Goal: Task Accomplishment & Management: Use online tool/utility

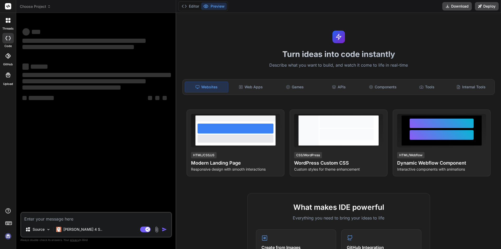
click at [7, 234] on img at bounding box center [8, 236] width 9 height 9
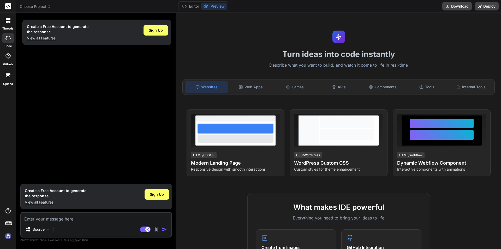
click at [9, 26] on div at bounding box center [8, 20] width 11 height 11
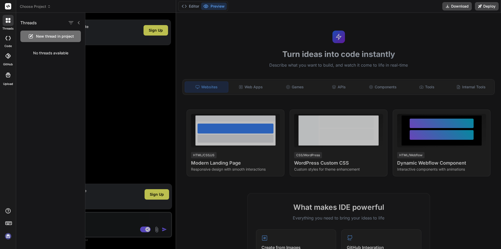
click at [127, 60] on div at bounding box center [293, 131] width 416 height 236
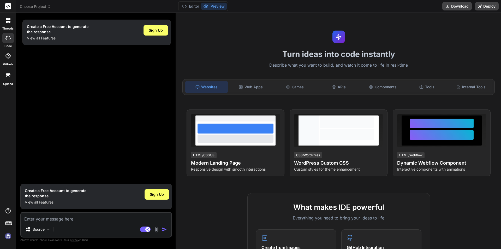
click at [8, 25] on div at bounding box center [8, 20] width 11 height 11
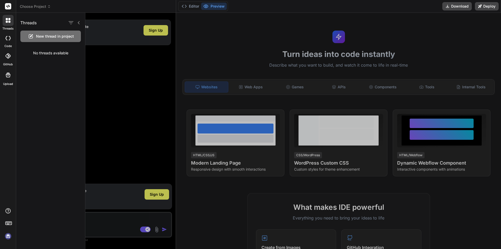
click at [51, 56] on div "No threads available" at bounding box center [50, 53] width 69 height 14
click at [78, 22] on icon at bounding box center [79, 23] width 4 height 4
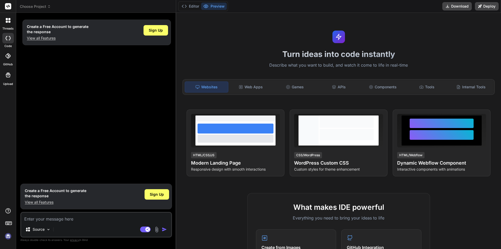
click at [65, 53] on div "Create a Free Account to generate the response View all Features Sign Up" at bounding box center [96, 99] width 151 height 164
click at [47, 38] on p "View all Features" at bounding box center [58, 38] width 62 height 5
click at [45, 39] on p "View all Features" at bounding box center [58, 38] width 62 height 5
click at [8, 233] on img at bounding box center [8, 236] width 9 height 9
click at [162, 195] on span "Sign Up" at bounding box center [157, 194] width 14 height 5
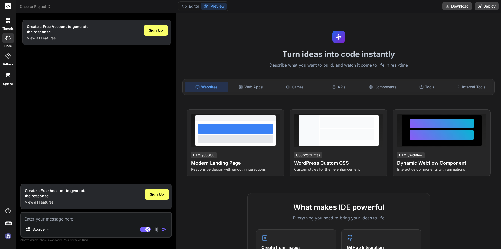
click at [8, 234] on img at bounding box center [8, 236] width 9 height 9
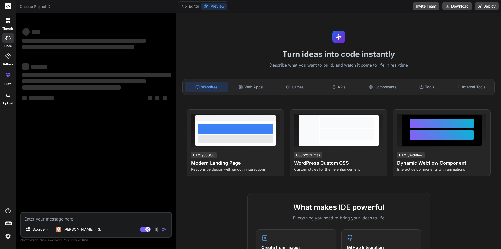
click at [3, 22] on div at bounding box center [8, 20] width 11 height 11
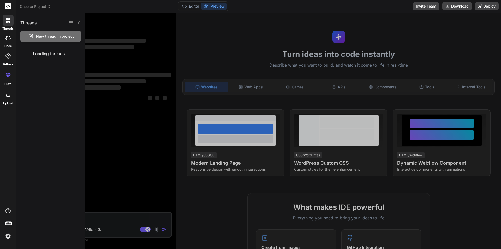
click at [122, 52] on div at bounding box center [293, 131] width 416 height 236
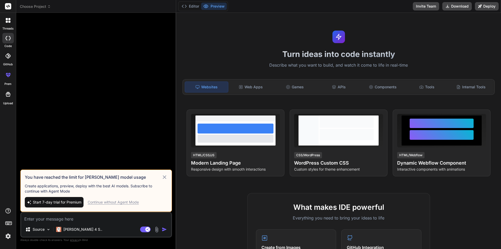
click at [127, 202] on div "Continue without Agent Mode" at bounding box center [113, 201] width 51 height 5
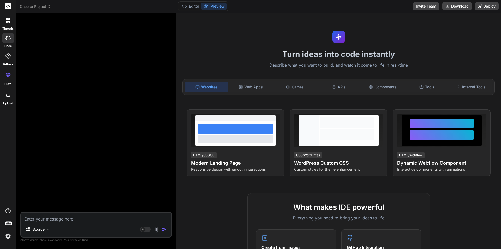
click at [10, 21] on icon at bounding box center [9, 22] width 2 height 2
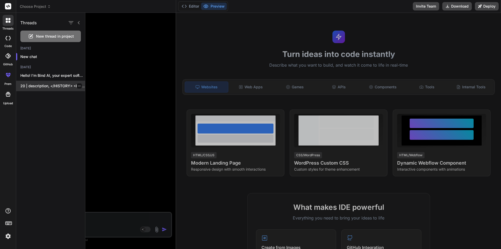
click at [49, 86] on p "20 | description, </HISTORY> <EMBEDDINGS> None </EMBEDDINGS>..." at bounding box center [52, 85] width 65 height 5
type textarea "x"
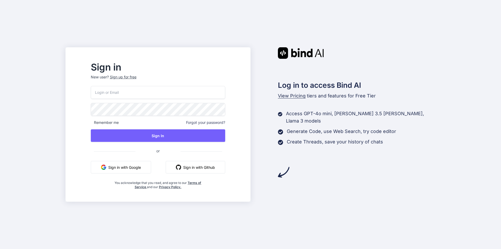
click at [135, 98] on input "email" at bounding box center [158, 92] width 134 height 13
type input "[EMAIL_ADDRESS][DOMAIN_NAME]"
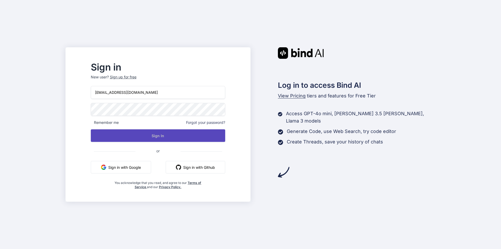
click at [176, 133] on button "Sign In" at bounding box center [158, 135] width 134 height 13
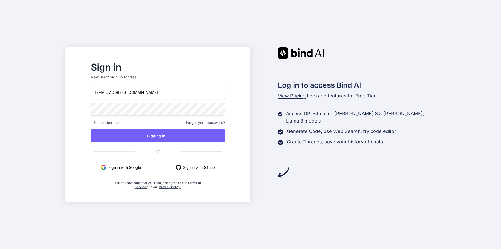
drag, startPoint x: 172, startPoint y: 97, endPoint x: 52, endPoint y: 79, distance: 121.1
click at [52, 79] on div "Sign in New user? Sign up for free impala50424@aminating.com Remember me Forgot…" at bounding box center [250, 124] width 501 height 249
click at [50, 70] on div "Sign in New user? Sign up for free impala50424@aminating.com Remember me Forgot…" at bounding box center [250, 124] width 501 height 249
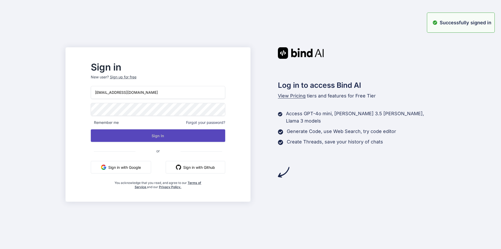
click at [140, 130] on button "Sign In" at bounding box center [158, 135] width 134 height 13
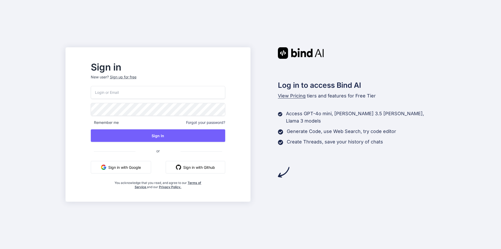
click at [146, 94] on input "email" at bounding box center [158, 92] width 134 height 13
paste input "[EMAIL_ADDRESS][DOMAIN_NAME]"
type input "[EMAIL_ADDRESS][DOMAIN_NAME]"
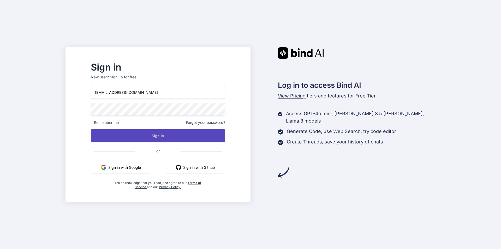
click at [156, 138] on button "Sign In" at bounding box center [158, 135] width 134 height 13
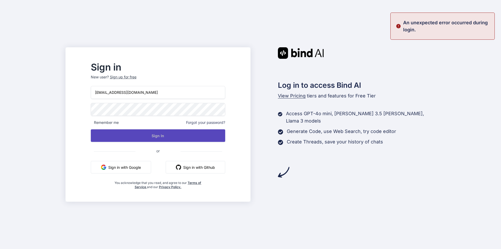
click at [164, 135] on button "Sign In" at bounding box center [158, 135] width 134 height 13
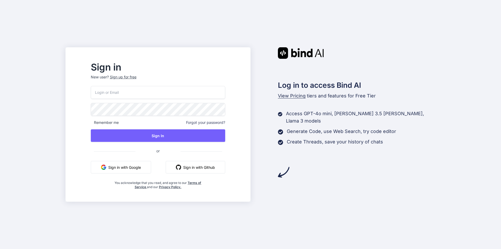
click at [177, 100] on div "Remember me Forgot your password? Sign In or Sign in with Google Sign in with G…" at bounding box center [158, 137] width 134 height 103
click at [170, 95] on input "email" at bounding box center [158, 92] width 134 height 13
paste input "[EMAIL_ADDRESS][DOMAIN_NAME]"
type input "[EMAIL_ADDRESS][DOMAIN_NAME]"
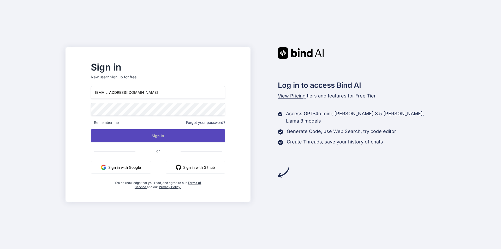
click at [163, 137] on button "Sign In" at bounding box center [158, 135] width 134 height 13
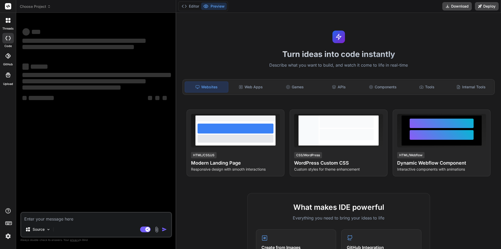
click at [7, 19] on icon at bounding box center [7, 19] width 2 height 2
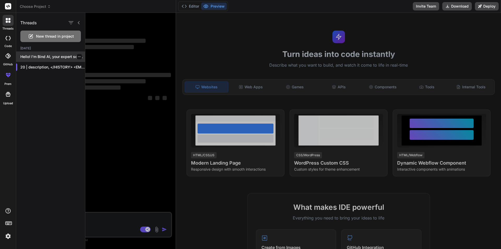
click at [41, 56] on p "Hello! I'm Bind AI, your expert software..." at bounding box center [52, 56] width 65 height 5
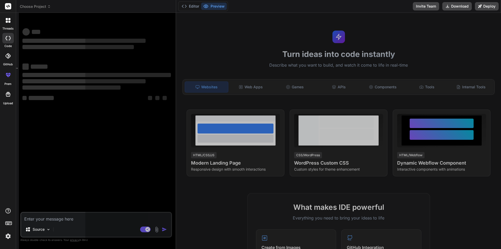
type textarea "x"
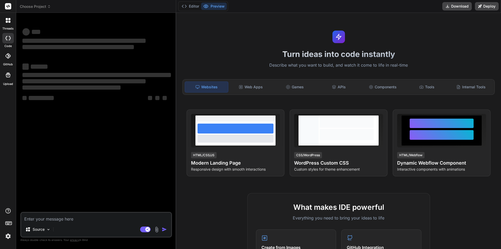
click at [8, 25] on div at bounding box center [8, 20] width 11 height 11
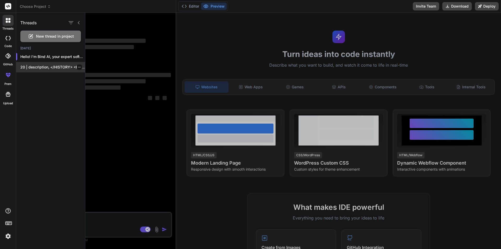
click at [41, 71] on div "20 | description, </HISTORY> <EMBEDDINGS> None </EMBEDDINGS>..." at bounding box center [50, 67] width 69 height 10
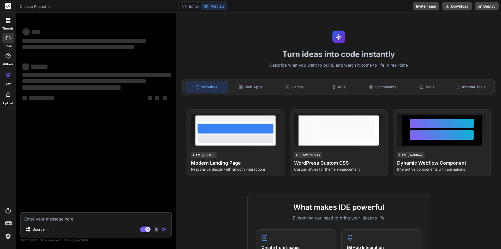
type textarea "x"
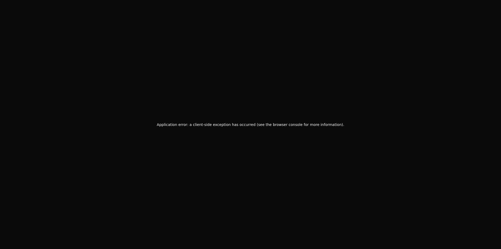
click at [7, 25] on div "Application error: a client-side exception has occurred (see the browser consol…" at bounding box center [250, 124] width 501 height 249
